Goal: Information Seeking & Learning: Learn about a topic

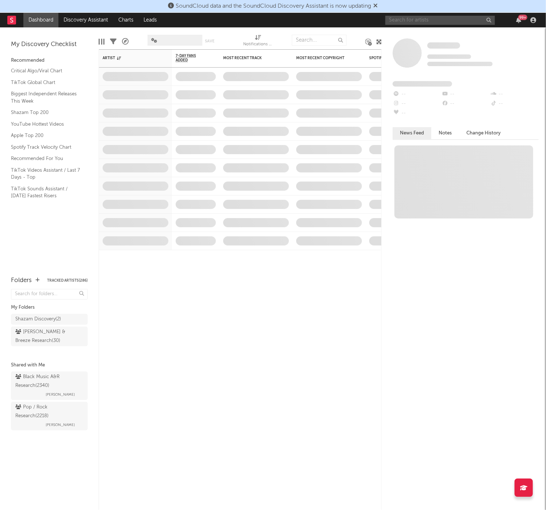
click at [408, 18] on input "text" at bounding box center [440, 20] width 110 height 9
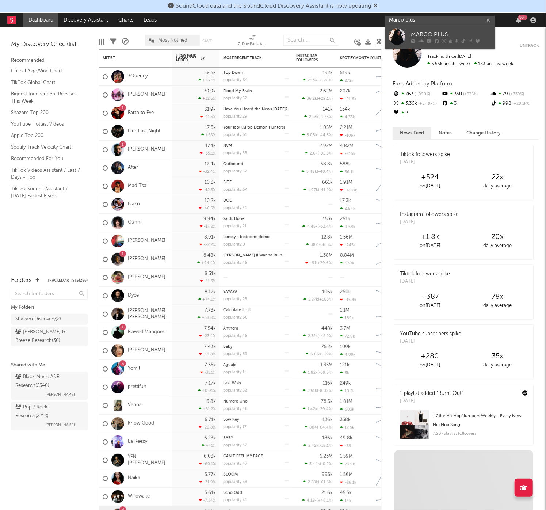
type input "Marco plus"
click at [432, 36] on div "MARCO PLUS" at bounding box center [451, 34] width 80 height 9
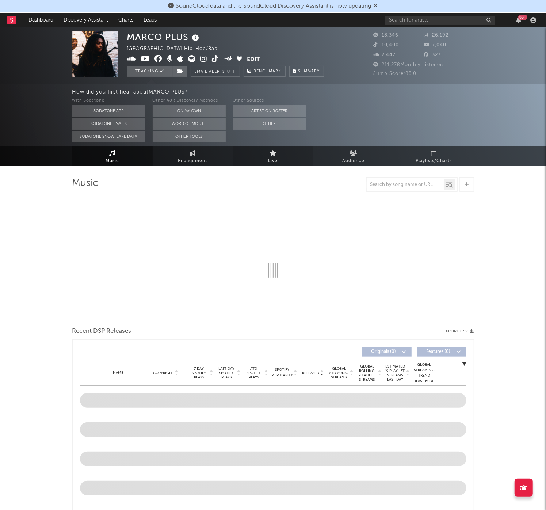
select select "6m"
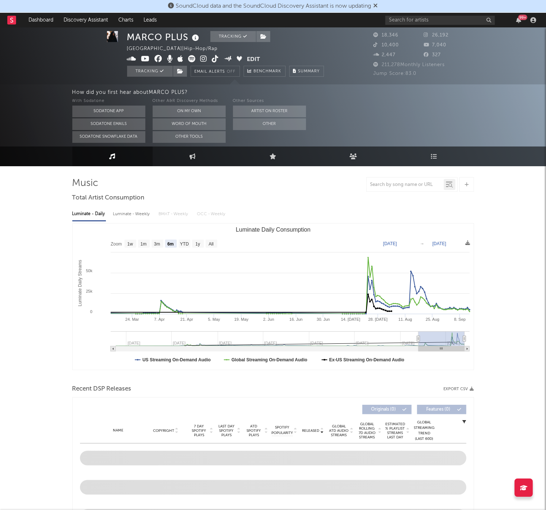
scroll to position [15, 0]
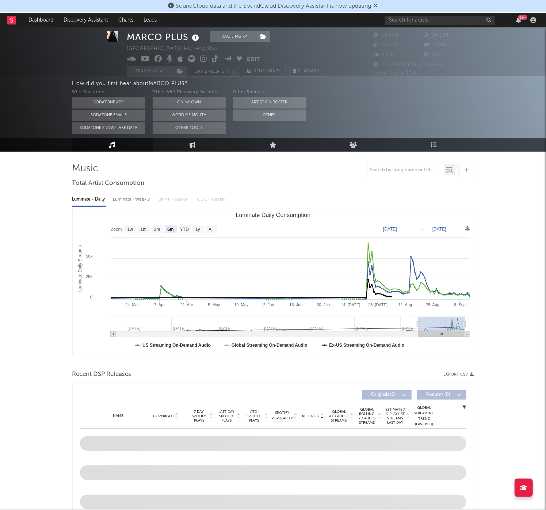
click at [111, 194] on div "Luminate - Daily Luminate - Weekly BMAT - Weekly OCC - Weekly" at bounding box center [273, 199] width 402 height 12
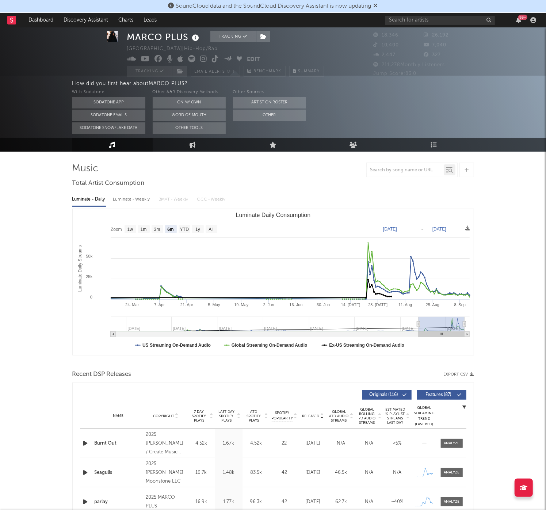
click at [126, 203] on div "Luminate - Weekly" at bounding box center [132, 199] width 38 height 12
select select "6m"
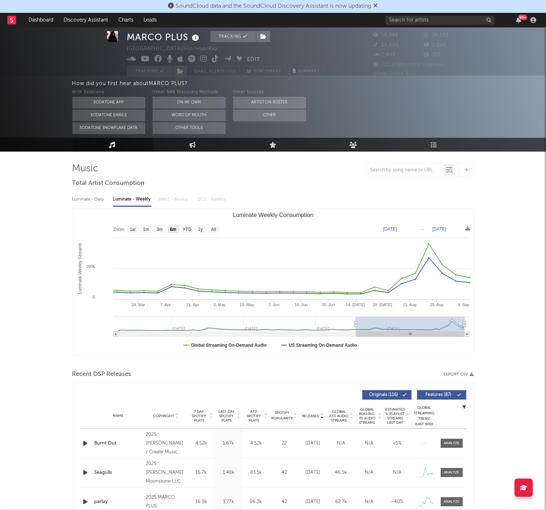
click at [109, 204] on div "Luminate - Daily Luminate - Weekly BMAT - Weekly OCC - Weekly" at bounding box center [273, 199] width 402 height 12
click at [99, 199] on div "Luminate - Daily" at bounding box center [89, 199] width 34 height 12
select select "6m"
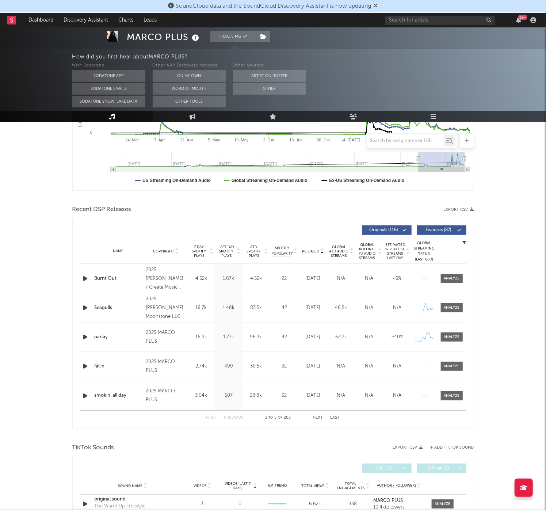
scroll to position [180, 0]
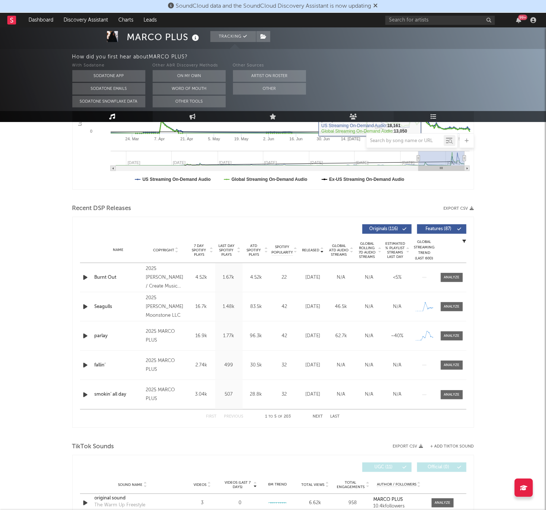
click at [428, 115] on link "Playlists/Charts" at bounding box center [434, 116] width 80 height 11
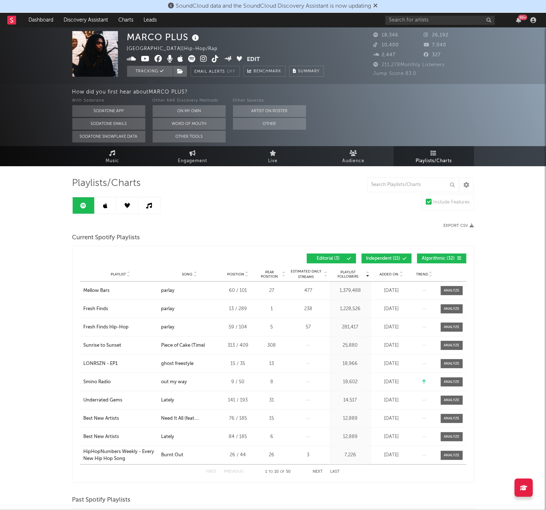
click at [388, 260] on span "Independent ( 15 )" at bounding box center [383, 258] width 34 height 4
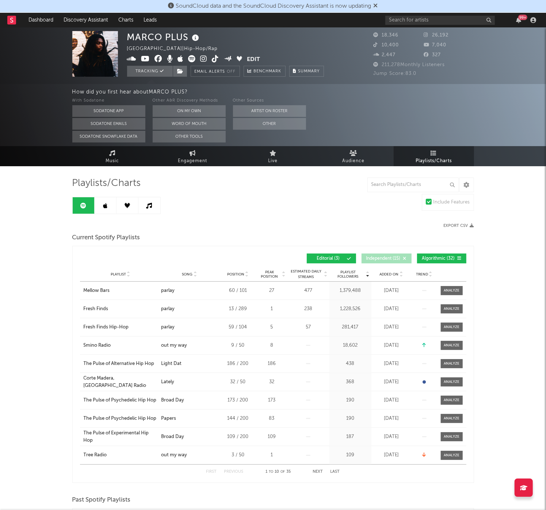
click at [436, 260] on span "Algorithmic ( 32 )" at bounding box center [439, 258] width 34 height 4
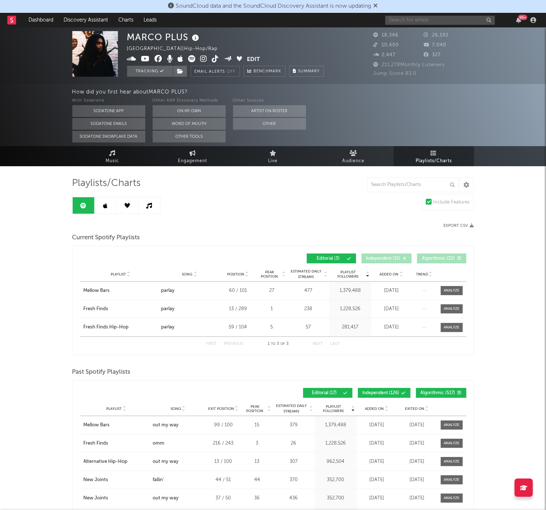
click at [419, 16] on input "text" at bounding box center [440, 20] width 110 height 9
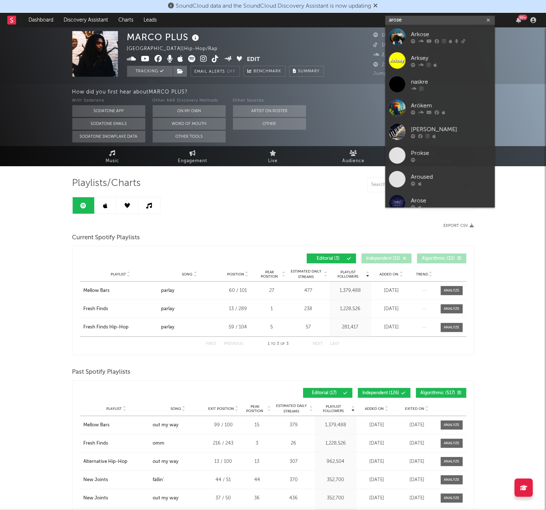
type input "arose"
drag, startPoint x: 419, startPoint y: 16, endPoint x: 453, endPoint y: 42, distance: 43.0
click at [453, 42] on div at bounding box center [451, 41] width 80 height 4
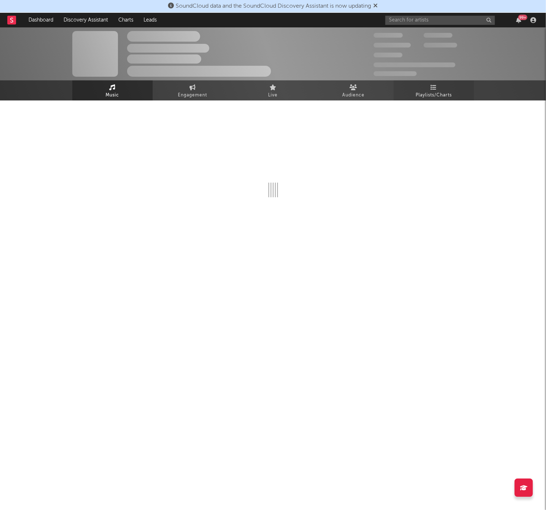
select select "6m"
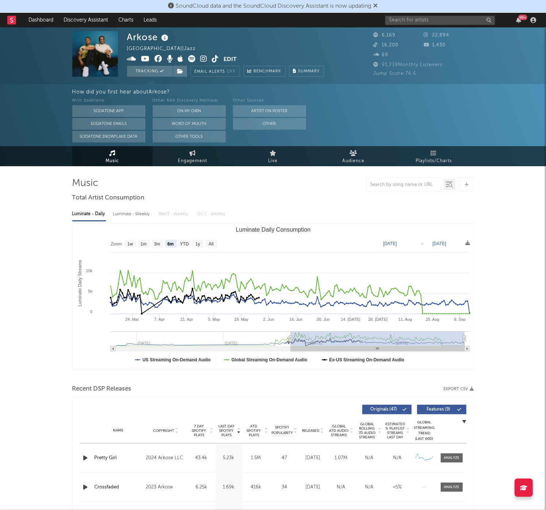
click at [140, 215] on div "Luminate - Weekly" at bounding box center [132, 214] width 38 height 12
select select "6m"
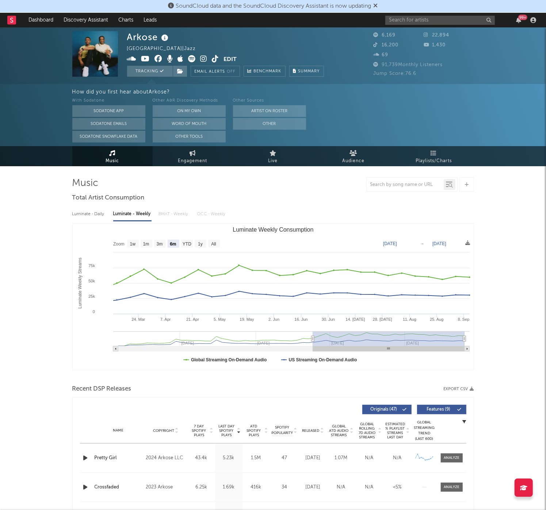
click at [95, 213] on div "Luminate - Daily" at bounding box center [89, 214] width 34 height 12
select select "6m"
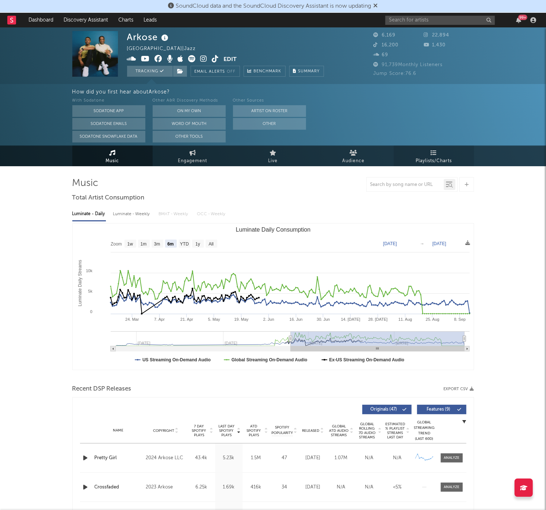
scroll to position [0, 0]
click at [436, 162] on span "Playlists/Charts" at bounding box center [434, 160] width 36 height 9
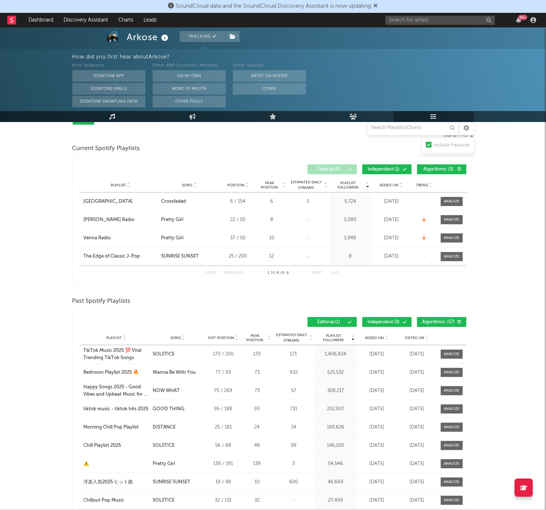
scroll to position [20, 0]
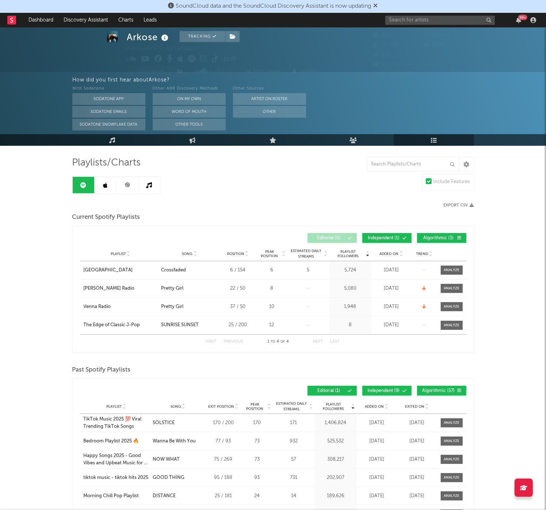
click at [104, 182] on icon at bounding box center [105, 185] width 4 height 6
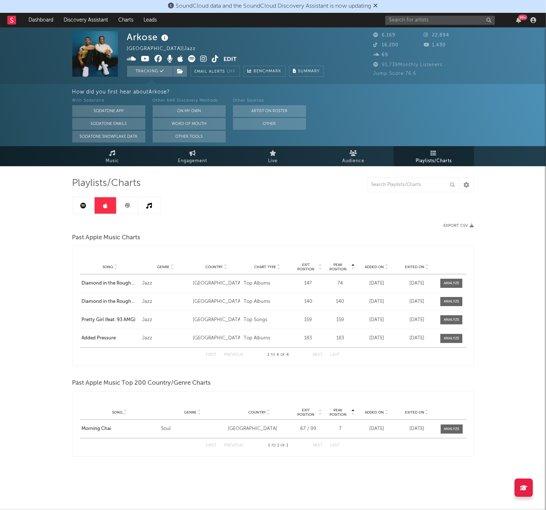
click at [131, 197] on link at bounding box center [127, 205] width 22 height 16
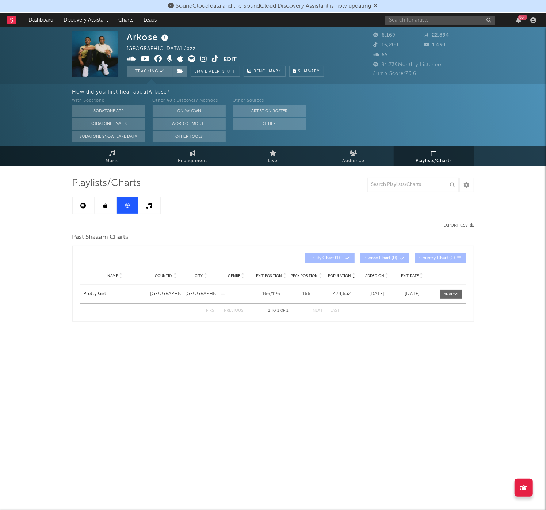
click at [87, 205] on link at bounding box center [84, 205] width 22 height 16
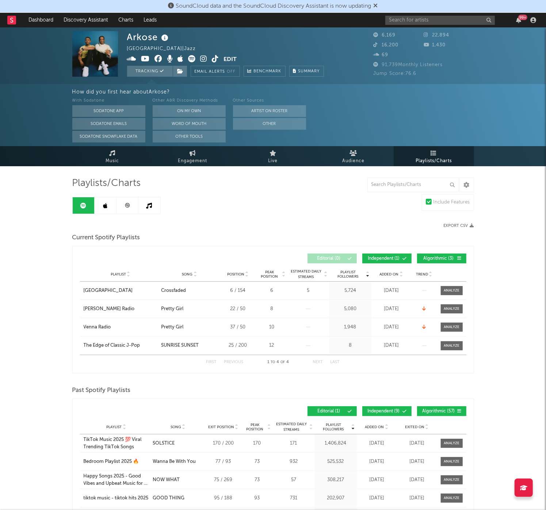
click at [100, 206] on link at bounding box center [106, 205] width 22 height 16
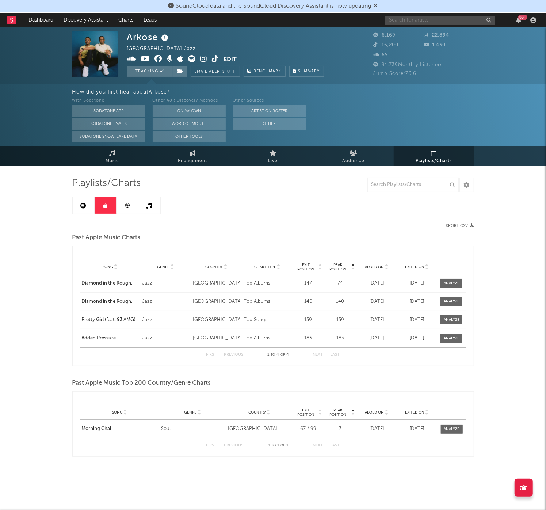
click at [402, 19] on input "text" at bounding box center [440, 20] width 110 height 9
click at [444, 18] on input "hot comb" at bounding box center [440, 20] width 110 height 9
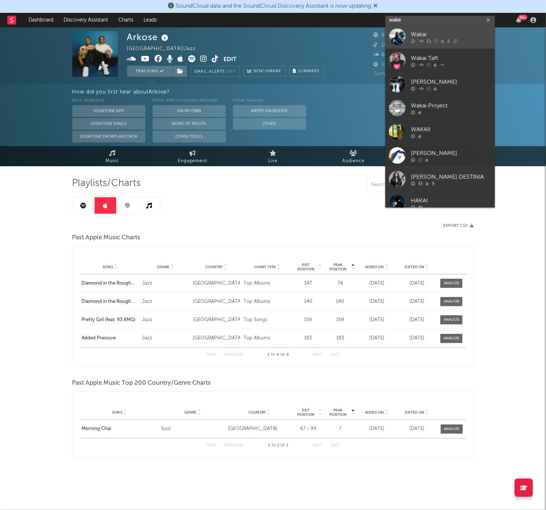
type input "wake"
drag, startPoint x: 436, startPoint y: 41, endPoint x: 441, endPoint y: 31, distance: 11.0
click at [441, 31] on div "Wakai" at bounding box center [451, 34] width 80 height 9
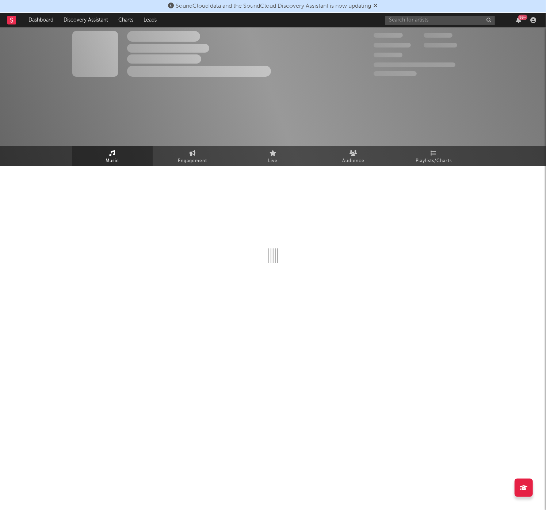
select select "6m"
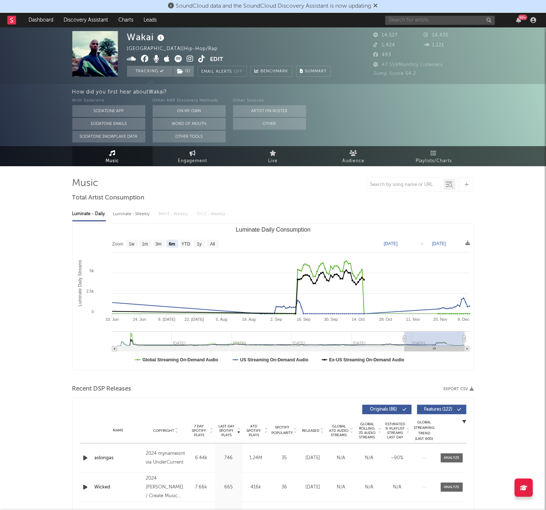
click at [400, 20] on input "text" at bounding box center [440, 20] width 110 height 9
type input "escape the fat"
click at [123, 213] on div "Luminate - Weekly" at bounding box center [132, 214] width 38 height 12
select select "6m"
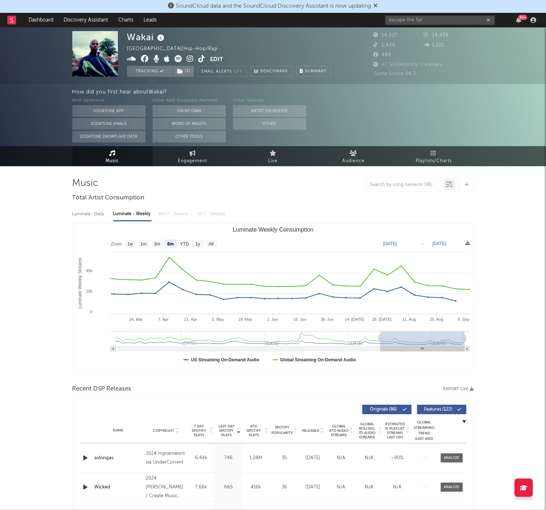
click at [90, 213] on div "Luminate - Daily" at bounding box center [89, 214] width 34 height 12
select select "6m"
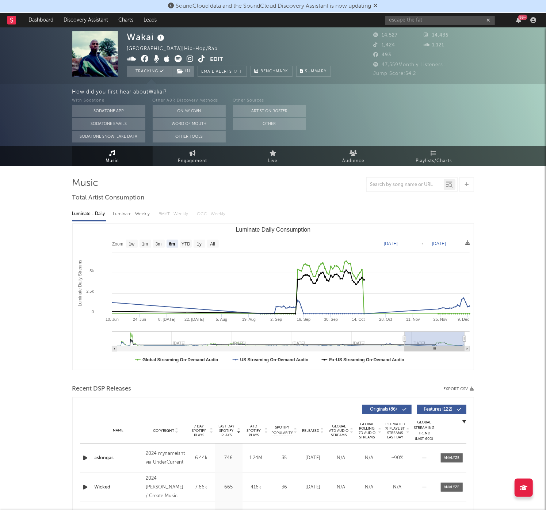
click at [126, 218] on div "Luminate - Weekly" at bounding box center [132, 214] width 38 height 12
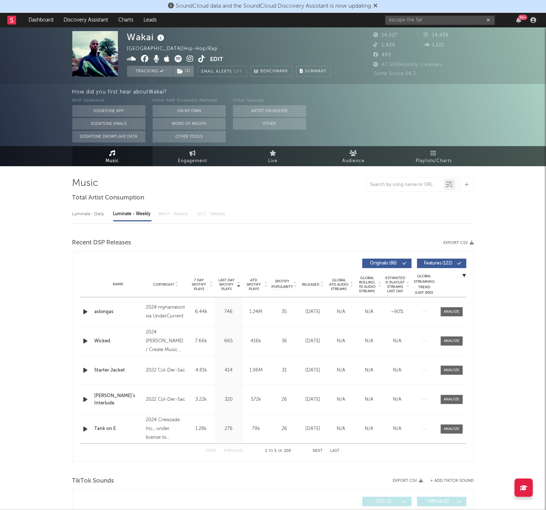
select select "6m"
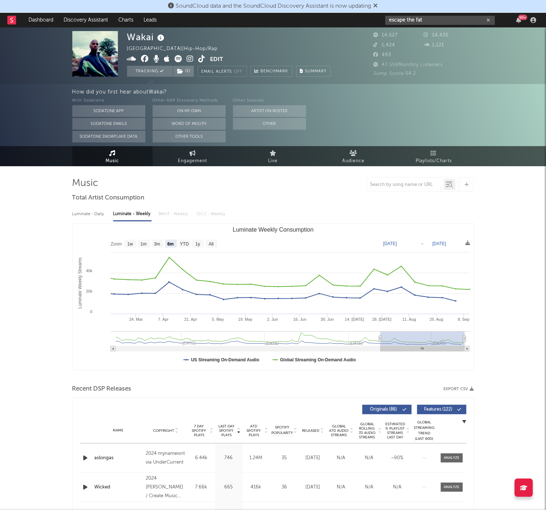
click at [420, 20] on input "escape the fat" at bounding box center [440, 20] width 110 height 9
click at [400, 21] on input "escape the fat" at bounding box center [440, 20] width 110 height 9
type input "scotty apex"
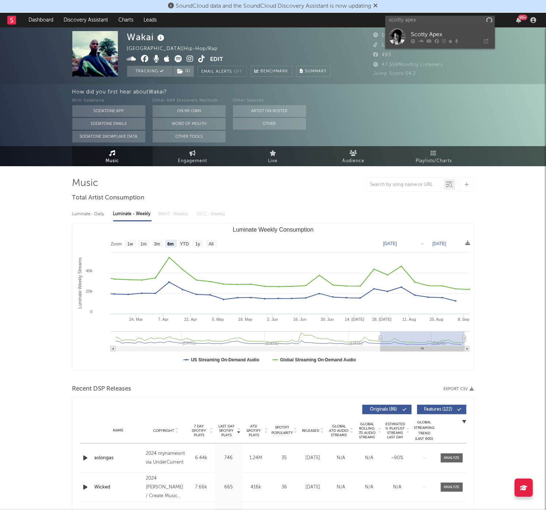
click at [429, 41] on icon at bounding box center [428, 41] width 5 height 4
click at [7, 20] on nav "Dashboard Discovery Assistant Charts Leads 99 +" at bounding box center [273, 20] width 546 height 15
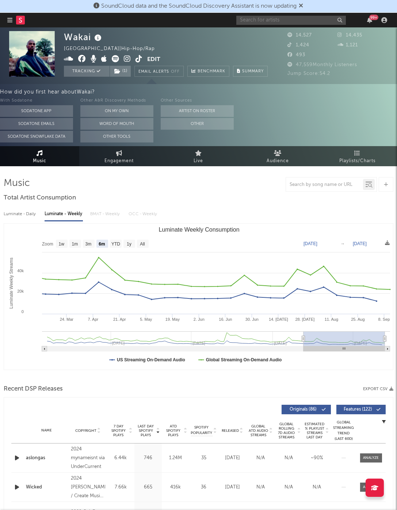
click at [274, 16] on input "text" at bounding box center [291, 20] width 110 height 9
click at [284, 20] on input "[PERSON_NAME]" at bounding box center [291, 20] width 110 height 9
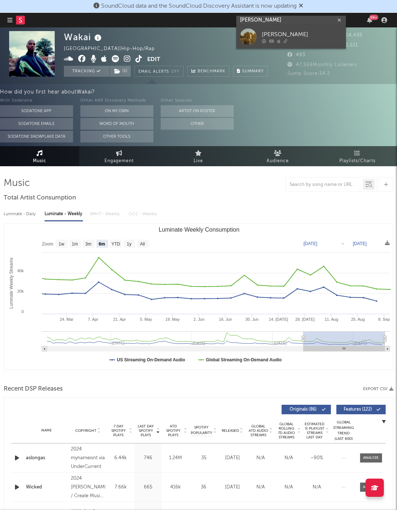
type input "[PERSON_NAME]"
click at [284, 34] on div "[PERSON_NAME]" at bounding box center [302, 34] width 80 height 9
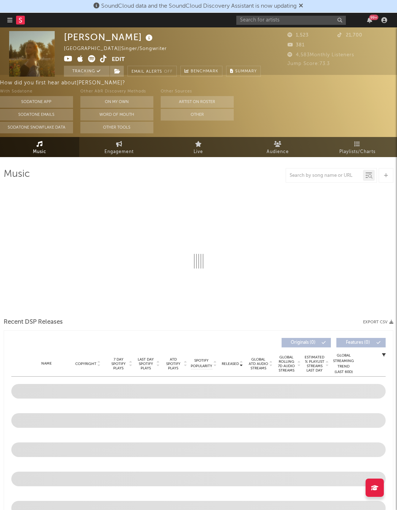
scroll to position [20, 0]
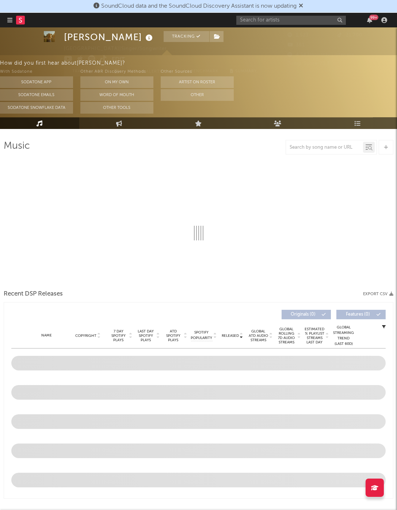
select select "6m"
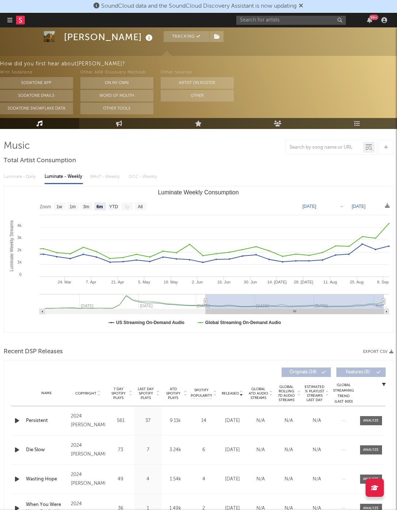
scroll to position [39, 0]
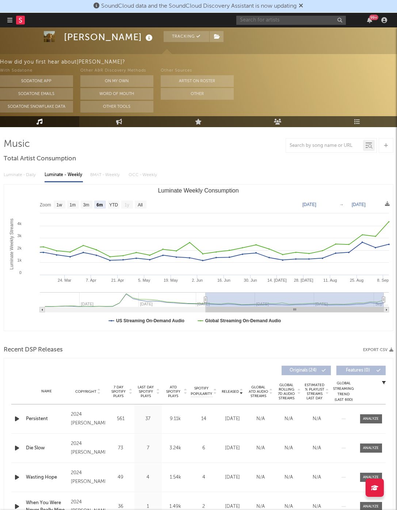
click at [278, 18] on input "text" at bounding box center [291, 20] width 110 height 9
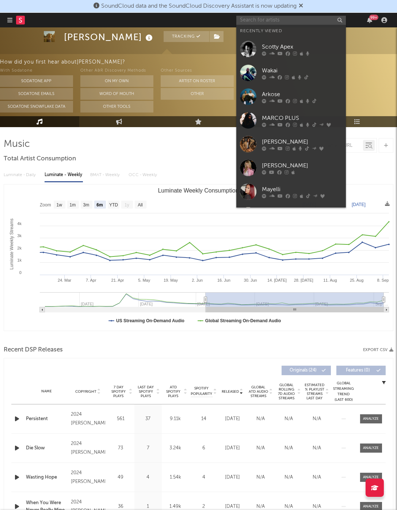
click at [278, 18] on input "text" at bounding box center [291, 20] width 110 height 9
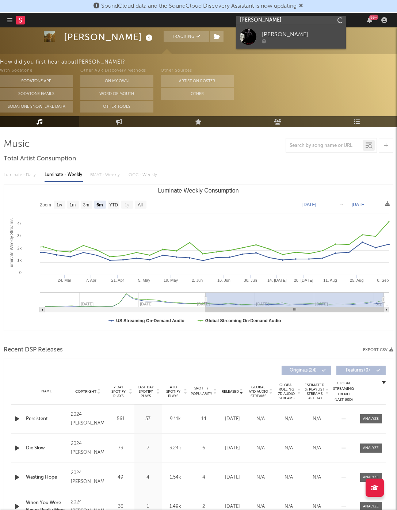
type input "[PERSON_NAME]"
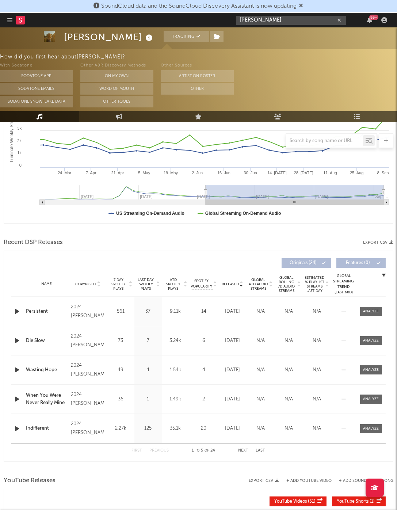
scroll to position [332, 0]
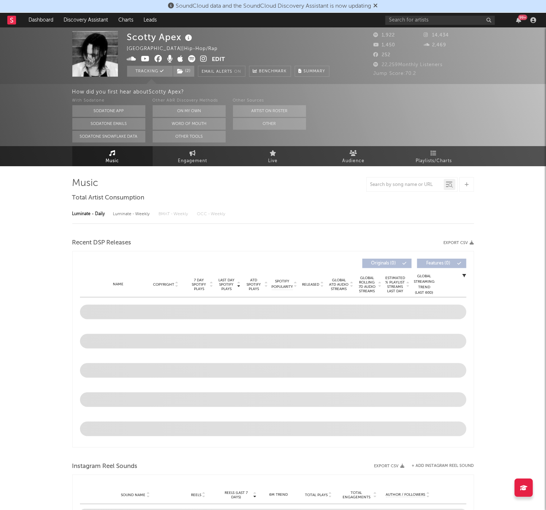
select select "6m"
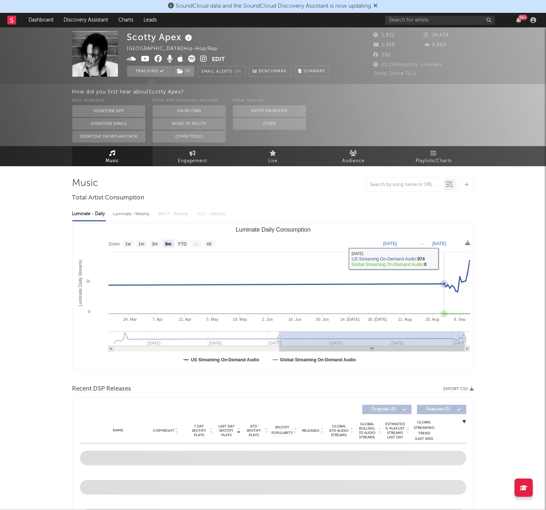
scroll to position [4, 0]
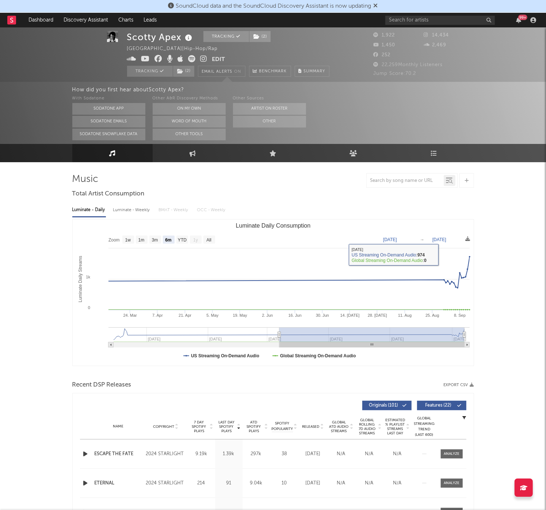
click at [126, 208] on div "Luminate - Weekly" at bounding box center [132, 210] width 38 height 12
select select "6m"
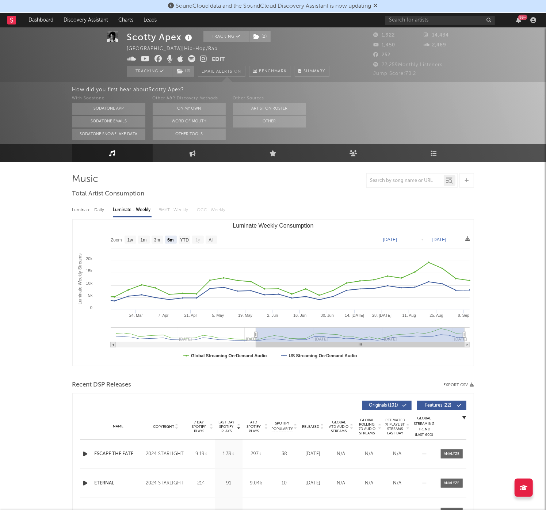
click at [103, 210] on div "Luminate - Daily" at bounding box center [89, 210] width 34 height 12
select select "6m"
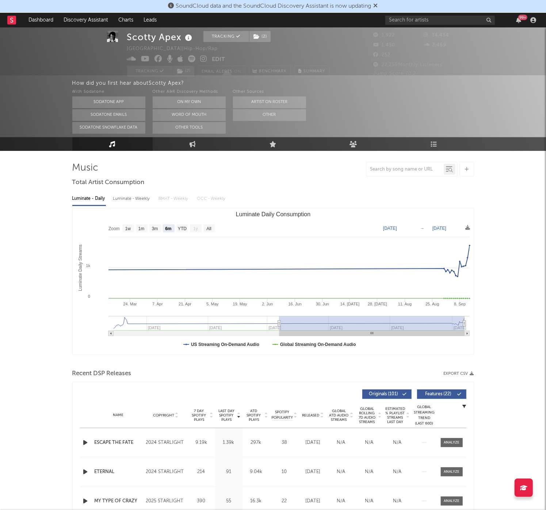
scroll to position [18, 0]
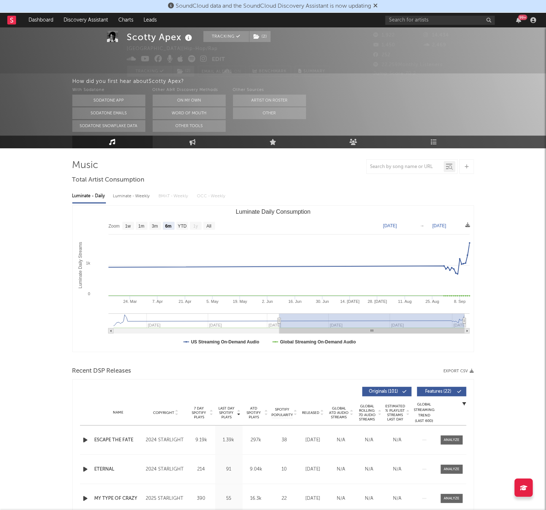
click at [314, 411] on span "Released" at bounding box center [310, 412] width 17 height 4
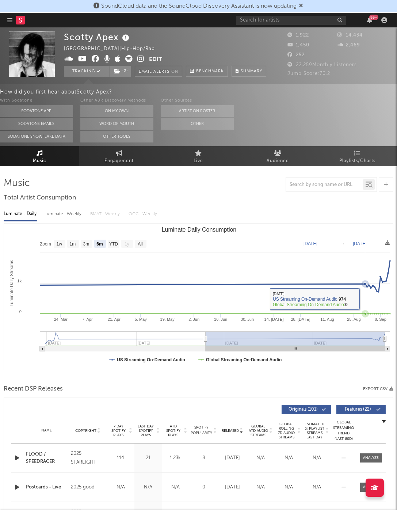
scroll to position [0, 0]
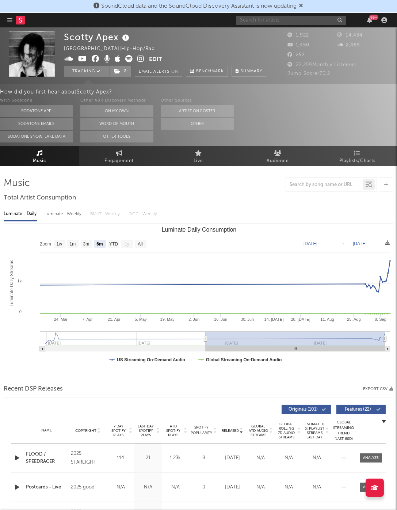
click at [275, 22] on input "text" at bounding box center [291, 20] width 110 height 9
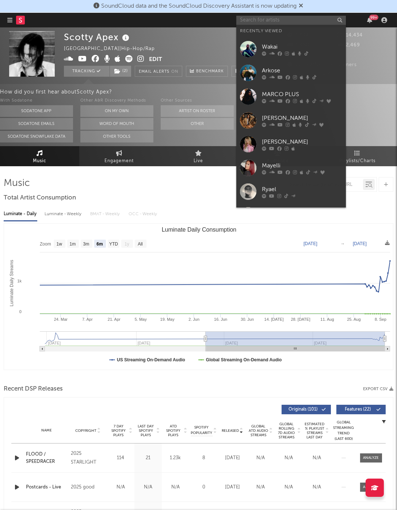
paste input "https://open.spotify.com/track/5Wvr1dyK0kxqrEQta8Qmgp?si=5617ac224ee741ae"
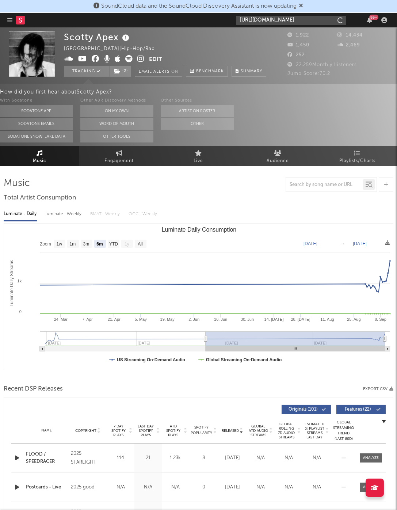
click at [296, 17] on input "https://open.spotify.com/track/5Wvr1dyK0kxqrEQta8Qmgp?si=5617ac224ee741ae" at bounding box center [291, 20] width 110 height 9
click at [289, 18] on input "https://open.spotify.com/track/5Wvr1dyK0kxqrEQta8Qmgp?si=5617ac224ee741ae" at bounding box center [291, 20] width 110 height 9
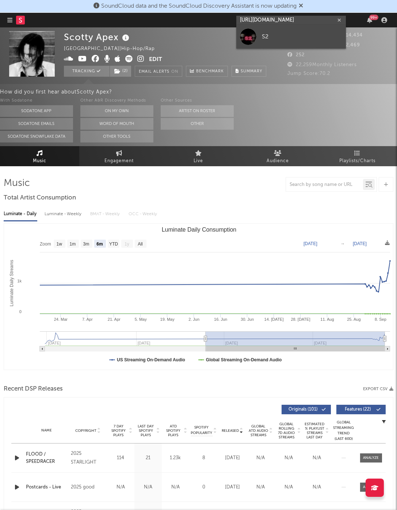
type input "https://open.spotify.com/track/5Wvr1dyK0kxqrEQta8Qmgp?si=5617ac224ee741ae"
click at [287, 32] on link "S2" at bounding box center [291, 37] width 110 height 24
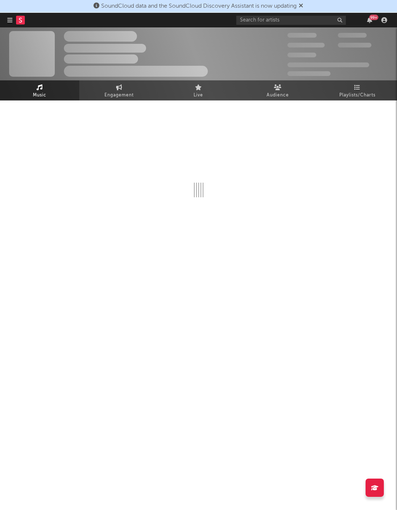
select select "1w"
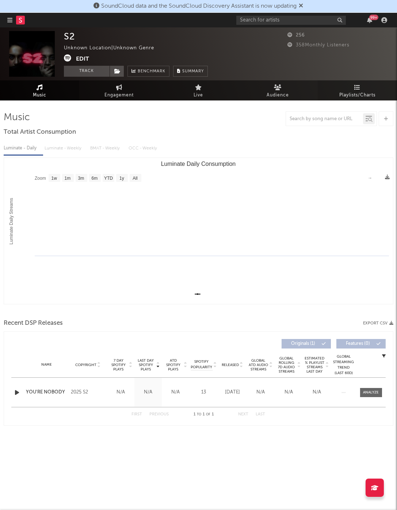
click at [364, 89] on link "Playlists/Charts" at bounding box center [357, 90] width 79 height 20
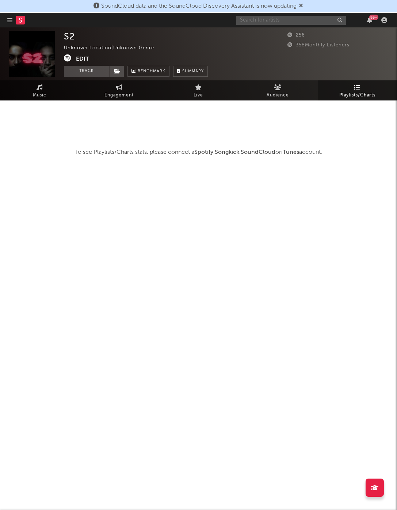
click at [303, 21] on input "text" at bounding box center [291, 20] width 110 height 9
type input "Parker winston"
click at [311, 39] on div at bounding box center [302, 41] width 80 height 4
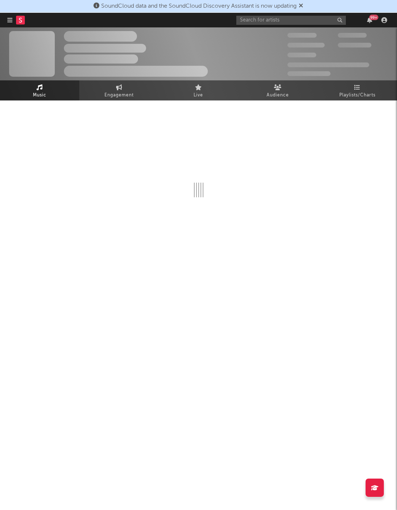
select select "1w"
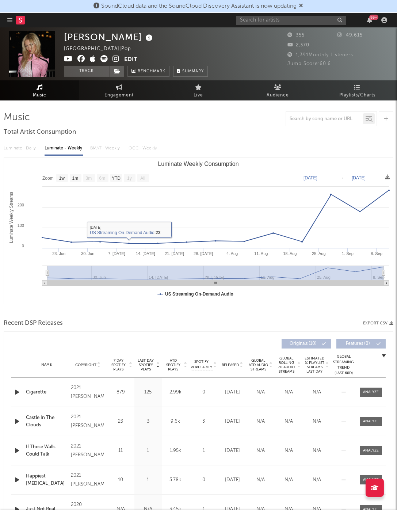
click at [20, 389] on icon "button" at bounding box center [17, 391] width 8 height 9
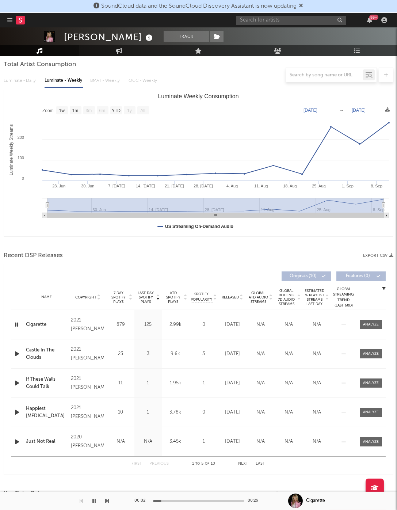
scroll to position [82, 0]
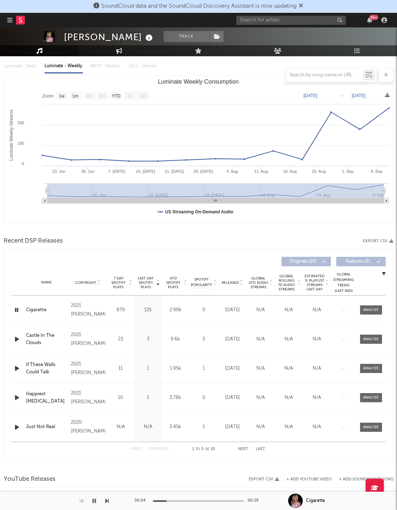
click at [20, 306] on div at bounding box center [17, 309] width 9 height 9
click at [18, 307] on icon "button" at bounding box center [16, 309] width 7 height 9
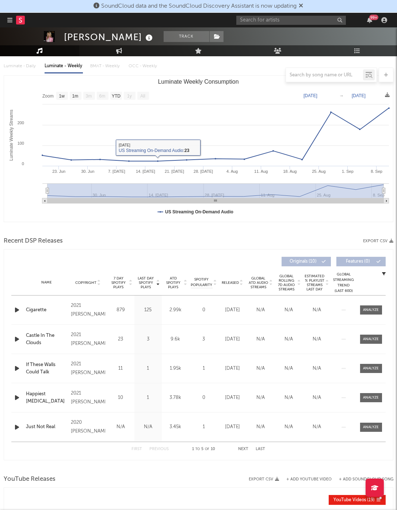
click at [20, 318] on div "Name Cigarette Copyright 2021 Parker Winston Label Parker Winston Album Names I…" at bounding box center [198, 309] width 374 height 29
click at [19, 307] on icon "button" at bounding box center [17, 309] width 8 height 9
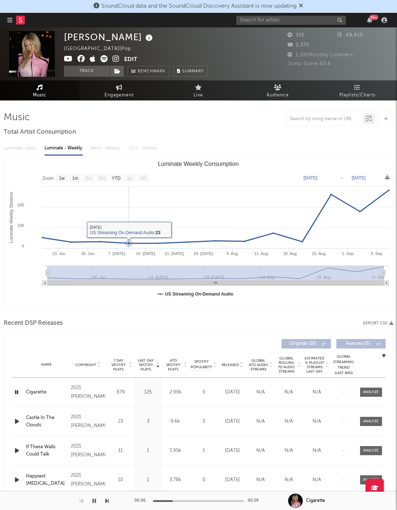
scroll to position [0, 0]
